Goal: Navigation & Orientation: Find specific page/section

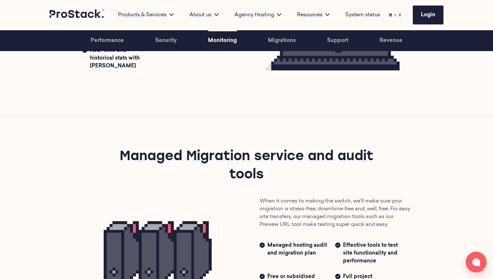
scroll to position [950, 0]
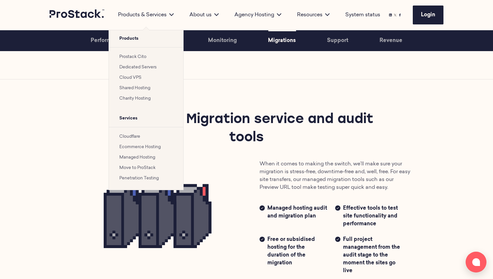
click at [140, 55] on link "Prostack Cito" at bounding box center [132, 57] width 27 height 4
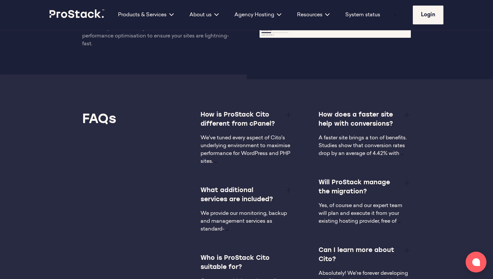
scroll to position [1024, 0]
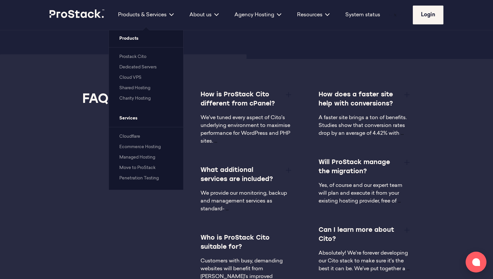
click at [140, 157] on link "Managed Hosting" at bounding box center [137, 157] width 36 height 4
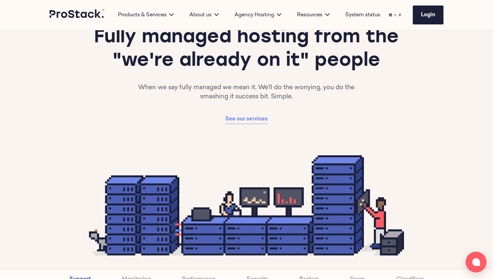
click at [251, 117] on span "See our services" at bounding box center [246, 119] width 42 height 5
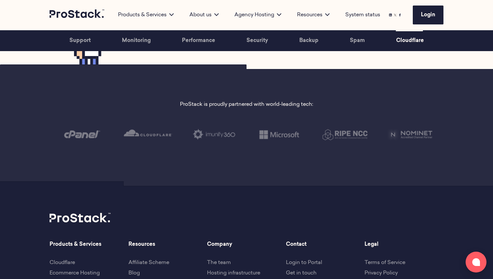
scroll to position [1727, 0]
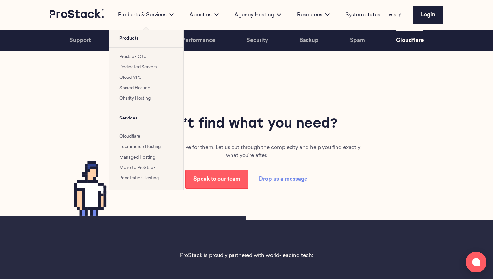
click at [131, 57] on link "Prostack Cito" at bounding box center [132, 57] width 27 height 4
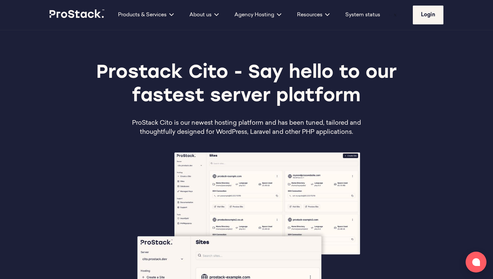
scroll to position [337, 0]
